Goal: Entertainment & Leisure: Consume media (video, audio)

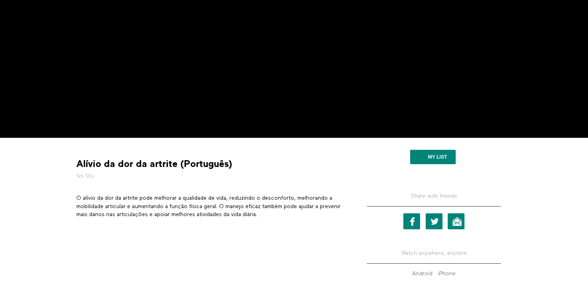
scroll to position [150, 0]
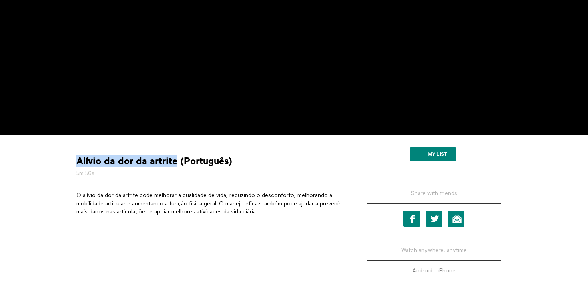
drag, startPoint x: 76, startPoint y: 162, endPoint x: 174, endPoint y: 161, distance: 97.9
click at [174, 161] on strong "Alívio da dor da artrite (Português)" at bounding box center [154, 161] width 156 height 12
copy strong "Alívio da dor da artrite"
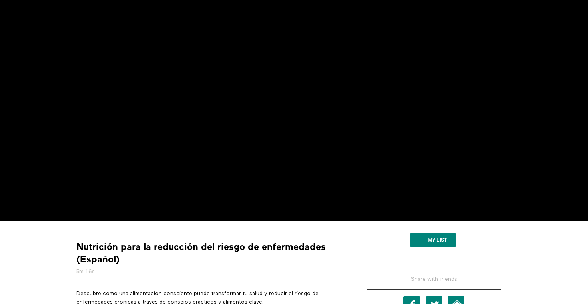
scroll to position [66, 0]
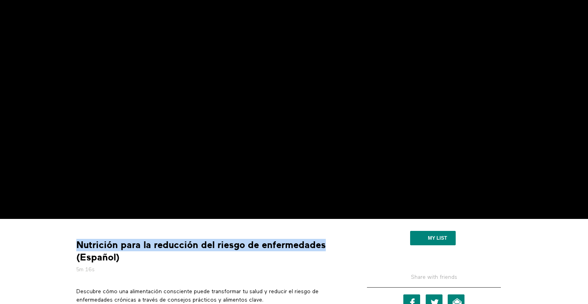
drag, startPoint x: 75, startPoint y: 245, endPoint x: 321, endPoint y: 241, distance: 246.7
click at [321, 241] on div "Nutrición para la reducción del riesgo de enfermedades (Español) 5m 16s" at bounding box center [210, 256] width 274 height 35
copy strong "Nutrición para la reducción del riesgo de enfermedades"
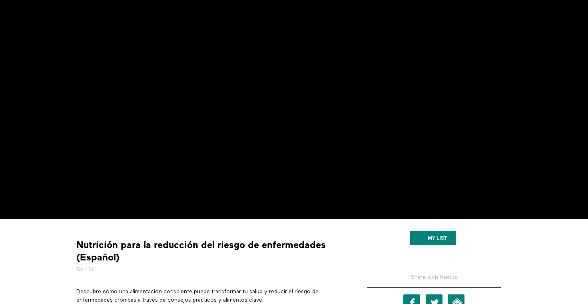
click at [105, 253] on strong "Nutrición para la reducción del riesgo de enfermedades (Español)" at bounding box center [210, 251] width 268 height 25
drag, startPoint x: 76, startPoint y: 244, endPoint x: 118, endPoint y: 243, distance: 42.4
click at [118, 243] on strong "Nutrición para la reducción del riesgo de enfermedades (Español)" at bounding box center [210, 251] width 268 height 25
copy strong "Nutrición"
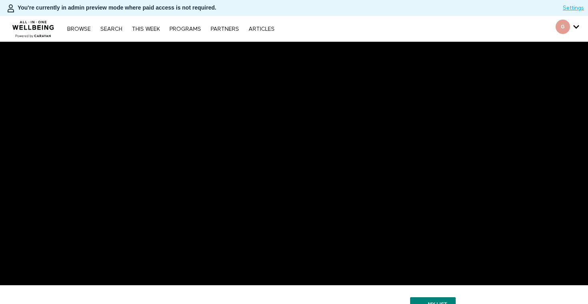
scroll to position [9, 0]
